Goal: Download file/media

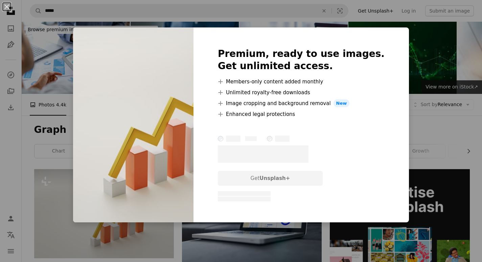
scroll to position [51, 0]
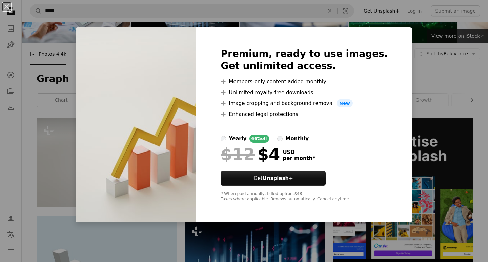
click at [426, 116] on div "An X shape Premium, ready to use images. Get unlimited access. A plus sign Memb…" at bounding box center [244, 131] width 488 height 262
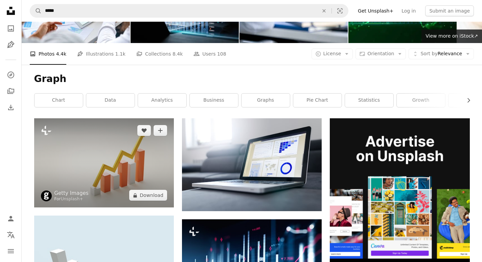
click at [116, 172] on img at bounding box center [104, 162] width 140 height 89
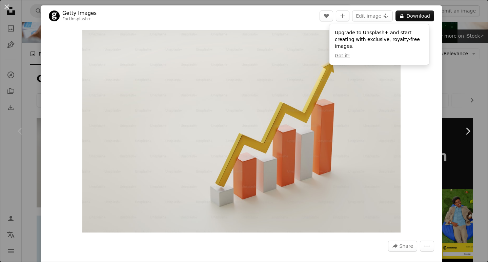
click at [428, 95] on div "Zoom in" at bounding box center [241, 130] width 401 height 209
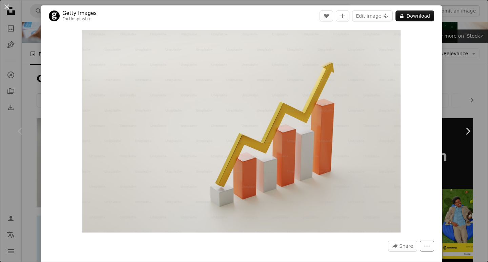
click at [424, 243] on icon "More Actions" at bounding box center [427, 246] width 6 height 6
click at [391, 142] on dialog "An X shape Chevron left Chevron right Getty Images For Unsplash+ A heart A plus…" at bounding box center [244, 131] width 488 height 262
click at [9, 9] on button "An X shape" at bounding box center [7, 7] width 8 height 8
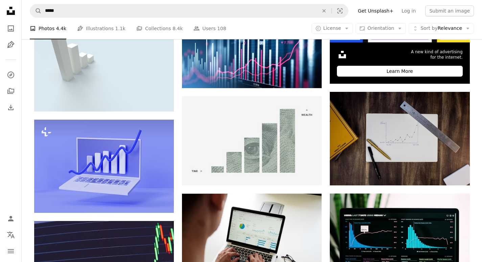
scroll to position [266, 0]
